Goal: Task Accomplishment & Management: Manage account settings

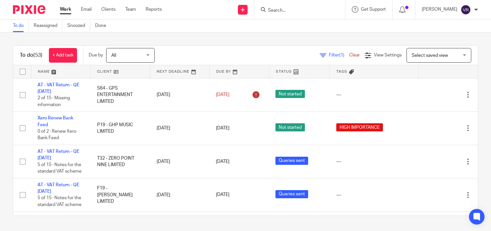
click at [318, 27] on div "To do Reassigned Snoozed Done" at bounding box center [245, 25] width 491 height 13
